Goal: Communication & Community: Answer question/provide support

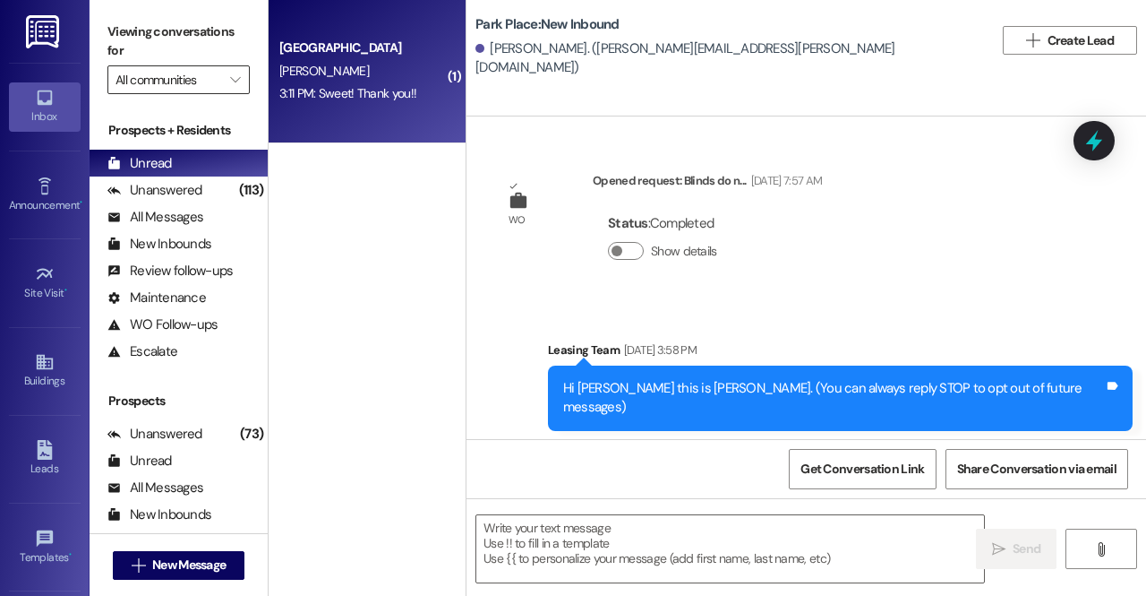
scroll to position [5784, 0]
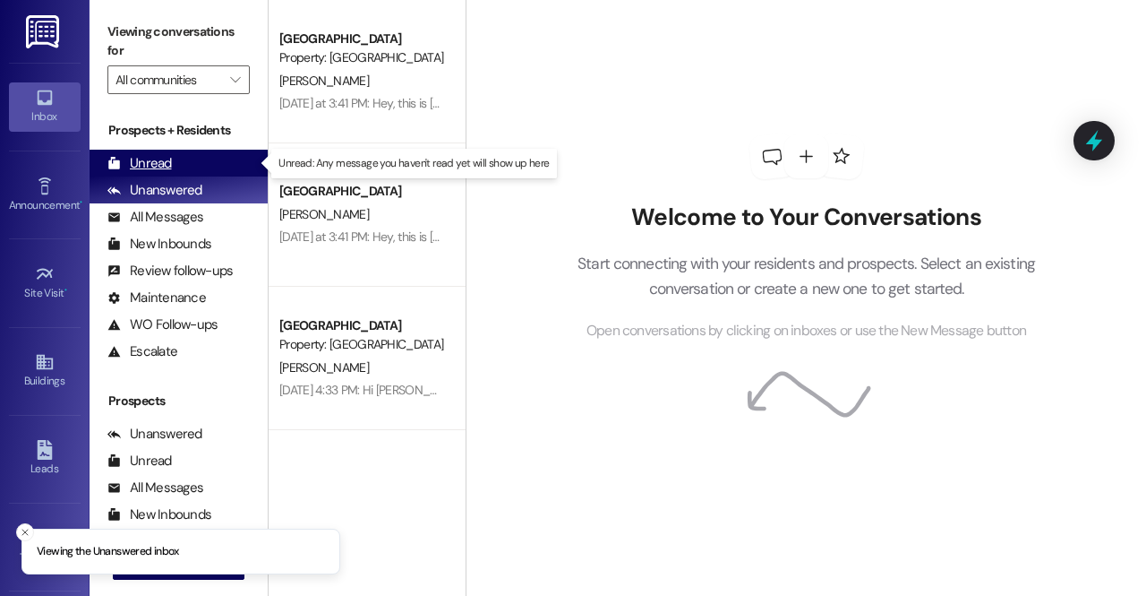
click at [185, 162] on div "Unread (0)" at bounding box center [179, 163] width 178 height 27
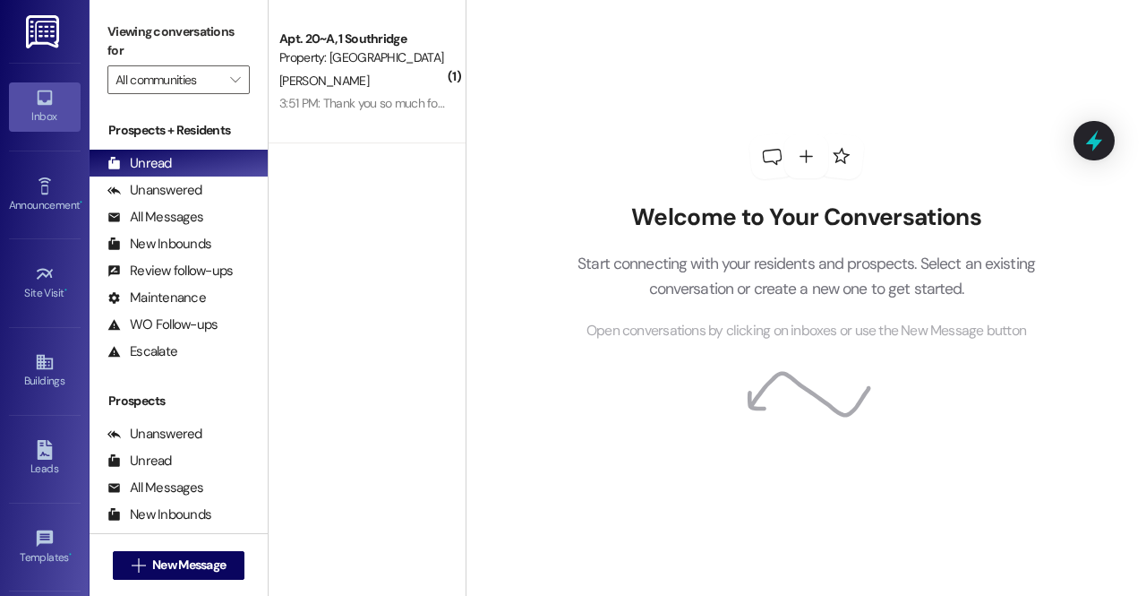
click at [192, 549] on div " New Message" at bounding box center [179, 565] width 133 height 45
click at [192, 558] on span "New Message" at bounding box center [188, 564] width 73 height 19
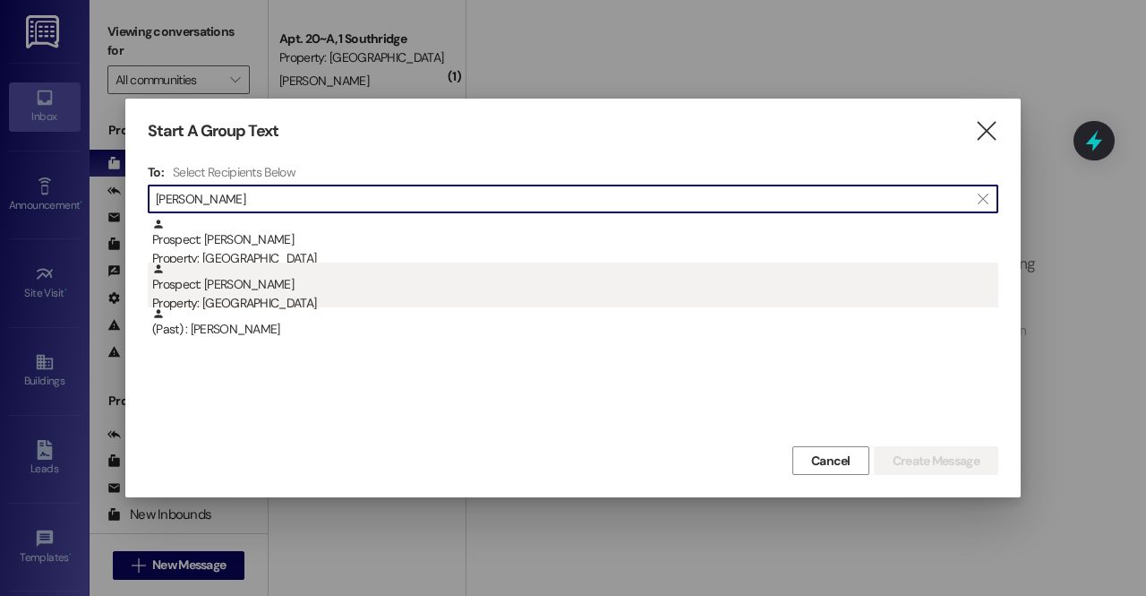
type input "[PERSON_NAME]"
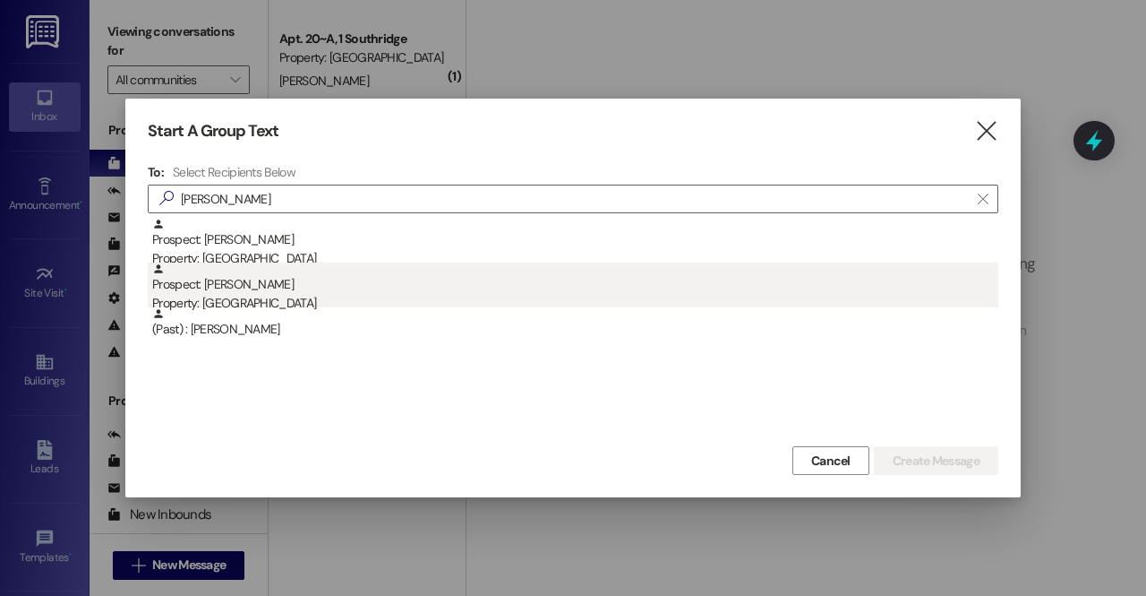
click at [278, 290] on div "Prospect: Sadie Nielson Property: Southridge" at bounding box center [575, 287] width 846 height 51
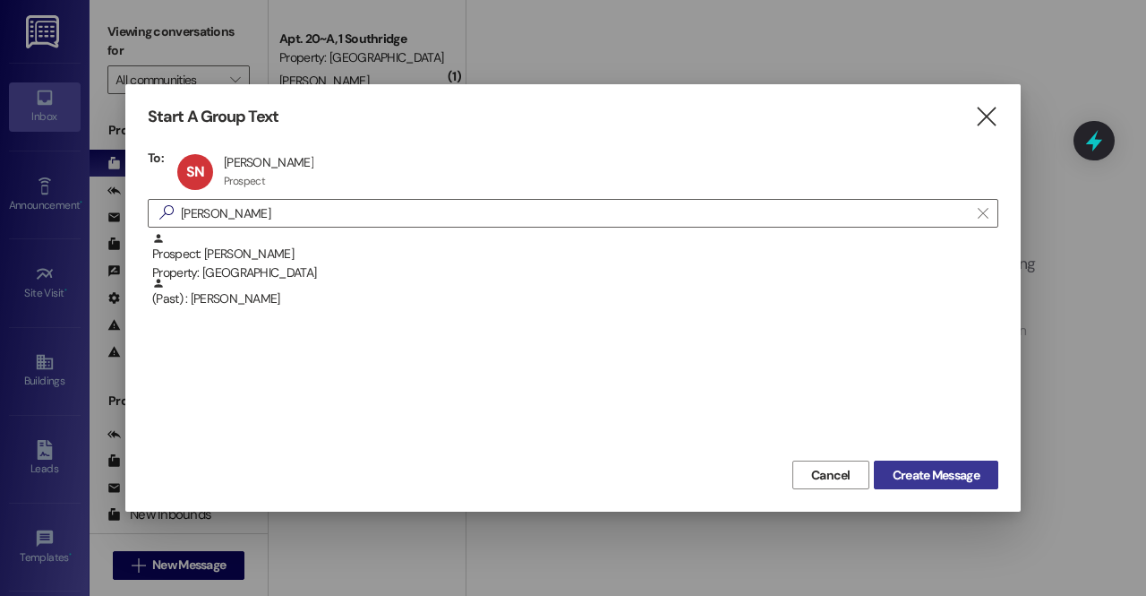
click at [943, 470] on span "Create Message" at bounding box center [936, 475] width 87 height 19
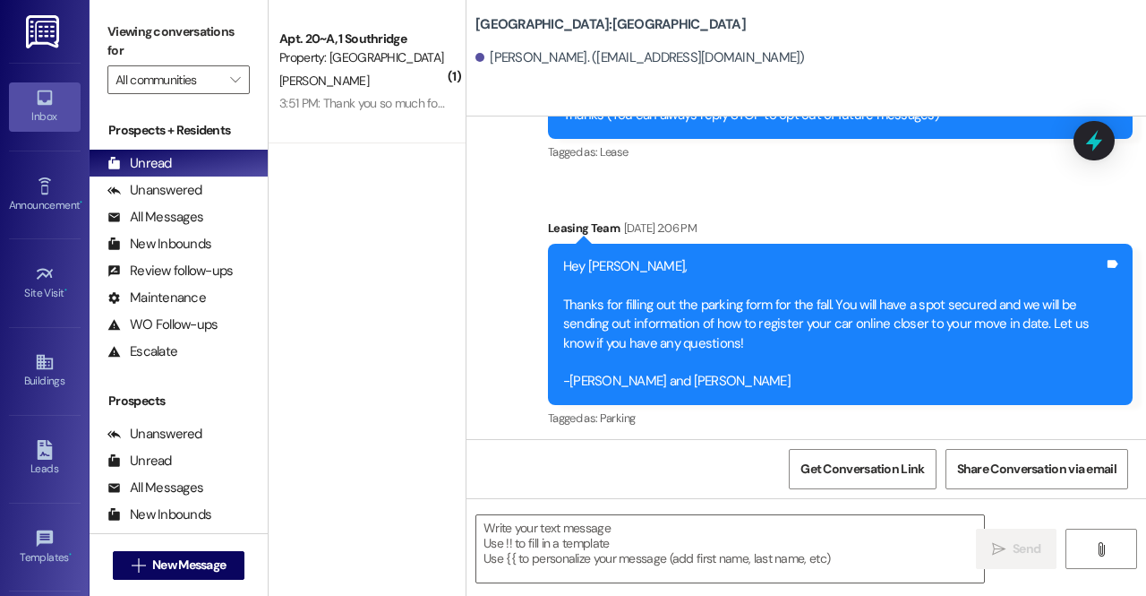
scroll to position [167, 0]
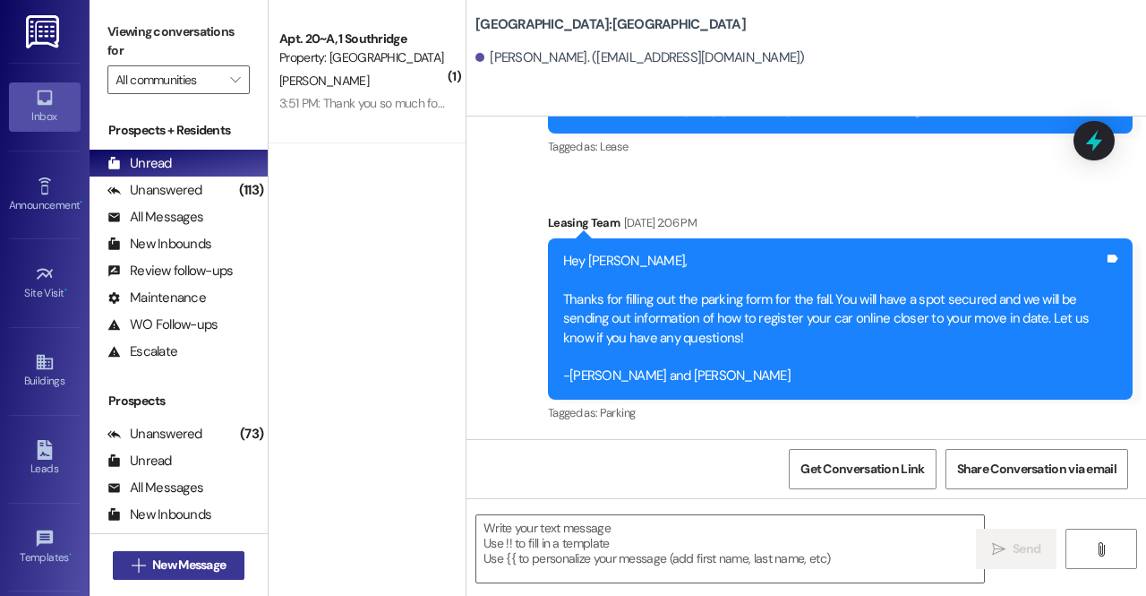
click at [195, 563] on span "New Message" at bounding box center [188, 564] width 73 height 19
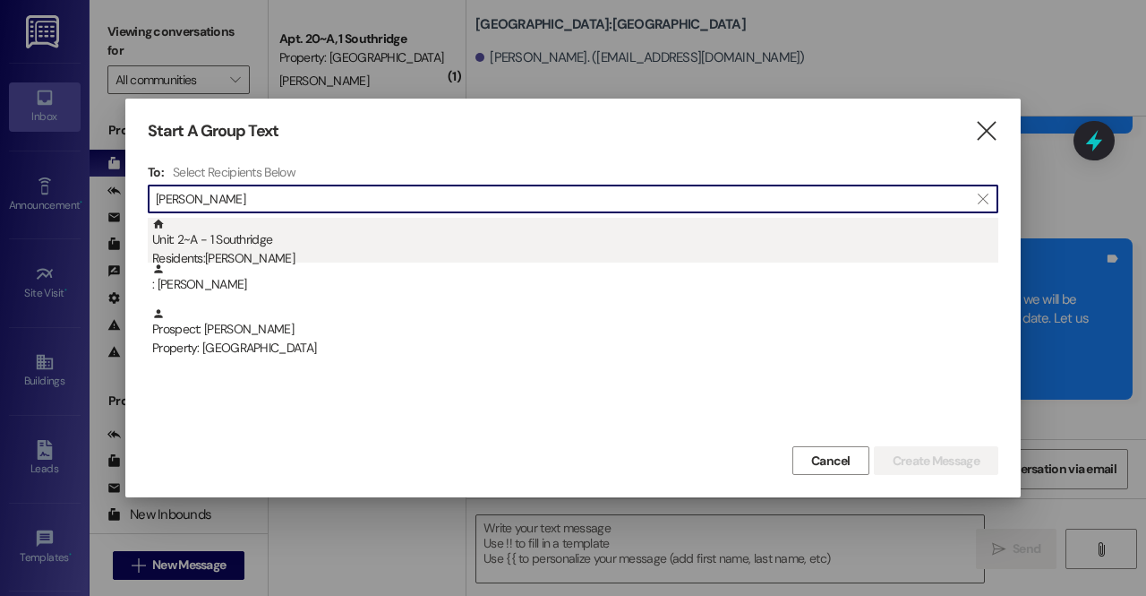
type input "eldon"
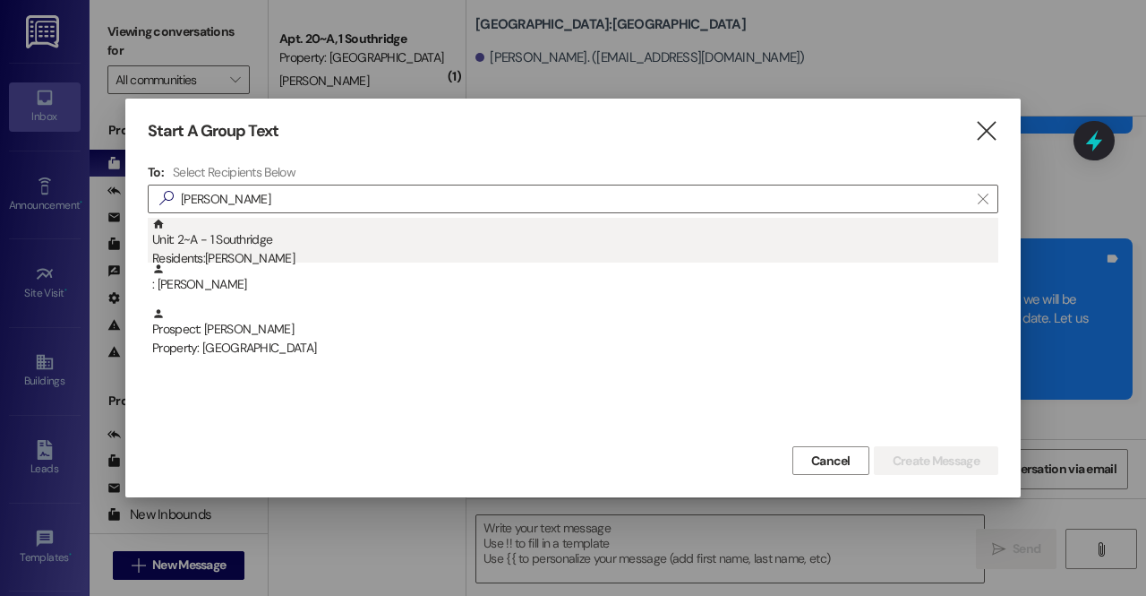
click at [232, 245] on div "Unit: 2~A - 1 Southridge Residents: Eldon Perkins" at bounding box center [575, 243] width 846 height 51
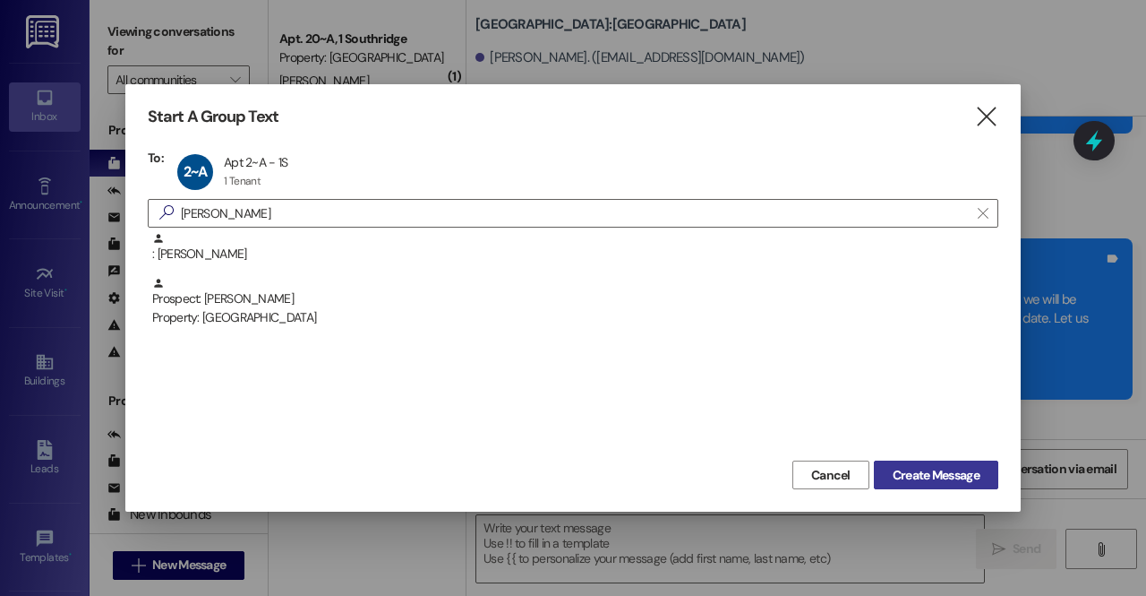
click at [948, 476] on span "Create Message" at bounding box center [936, 475] width 87 height 19
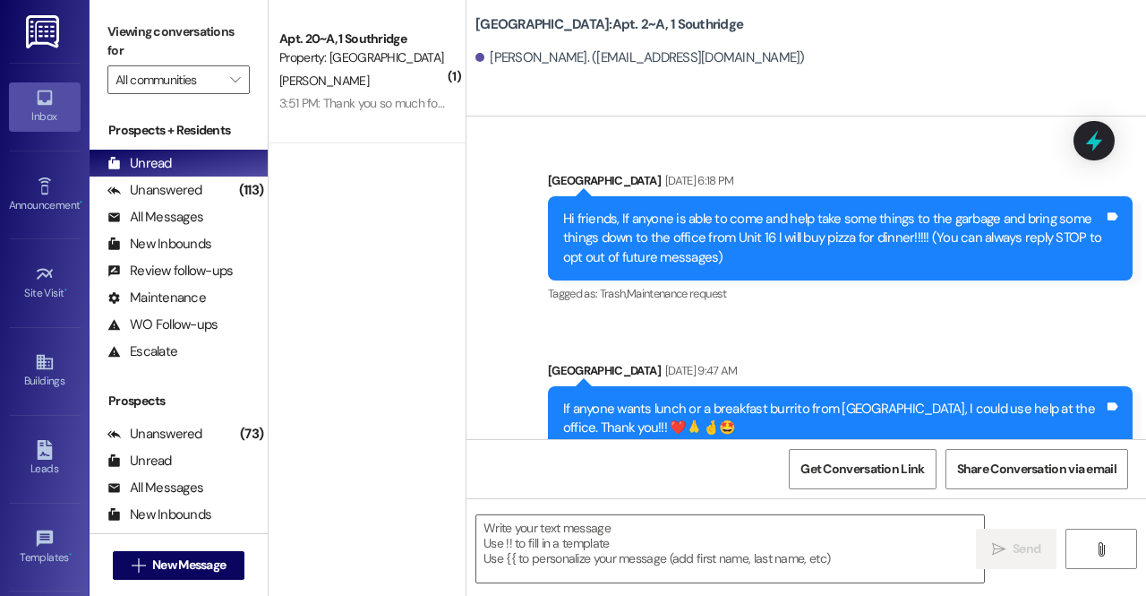
scroll to position [94905, 0]
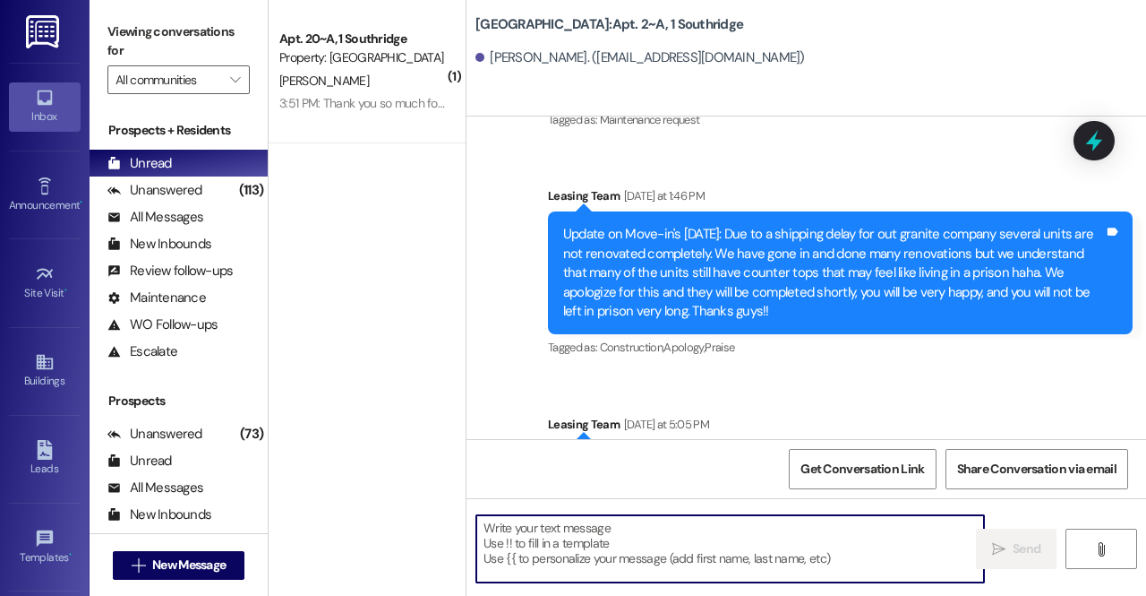
click at [537, 537] on textarea at bounding box center [731, 548] width 508 height 67
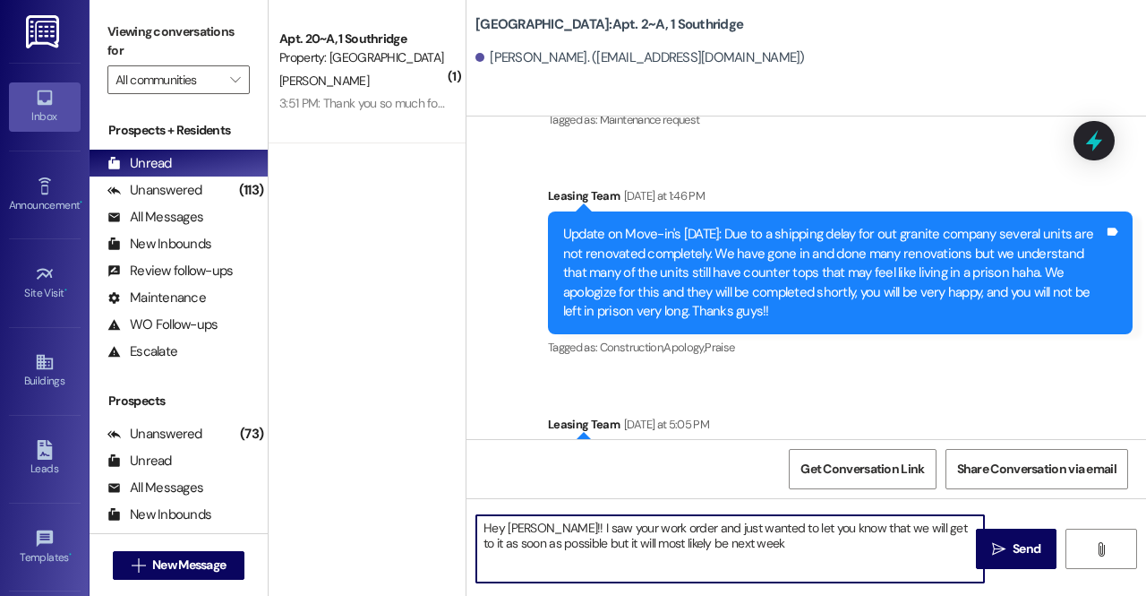
type textarea "Hey Eldon!! I saw your work order and just wanted to let you know that we will …"
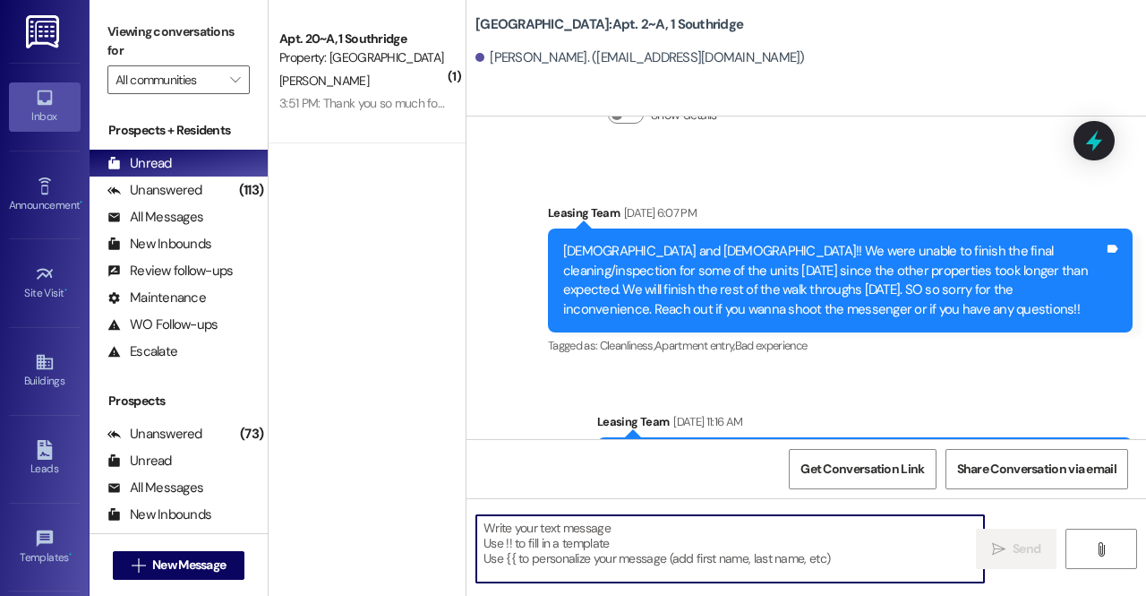
scroll to position [94060, 0]
